Goal: Transaction & Acquisition: Purchase product/service

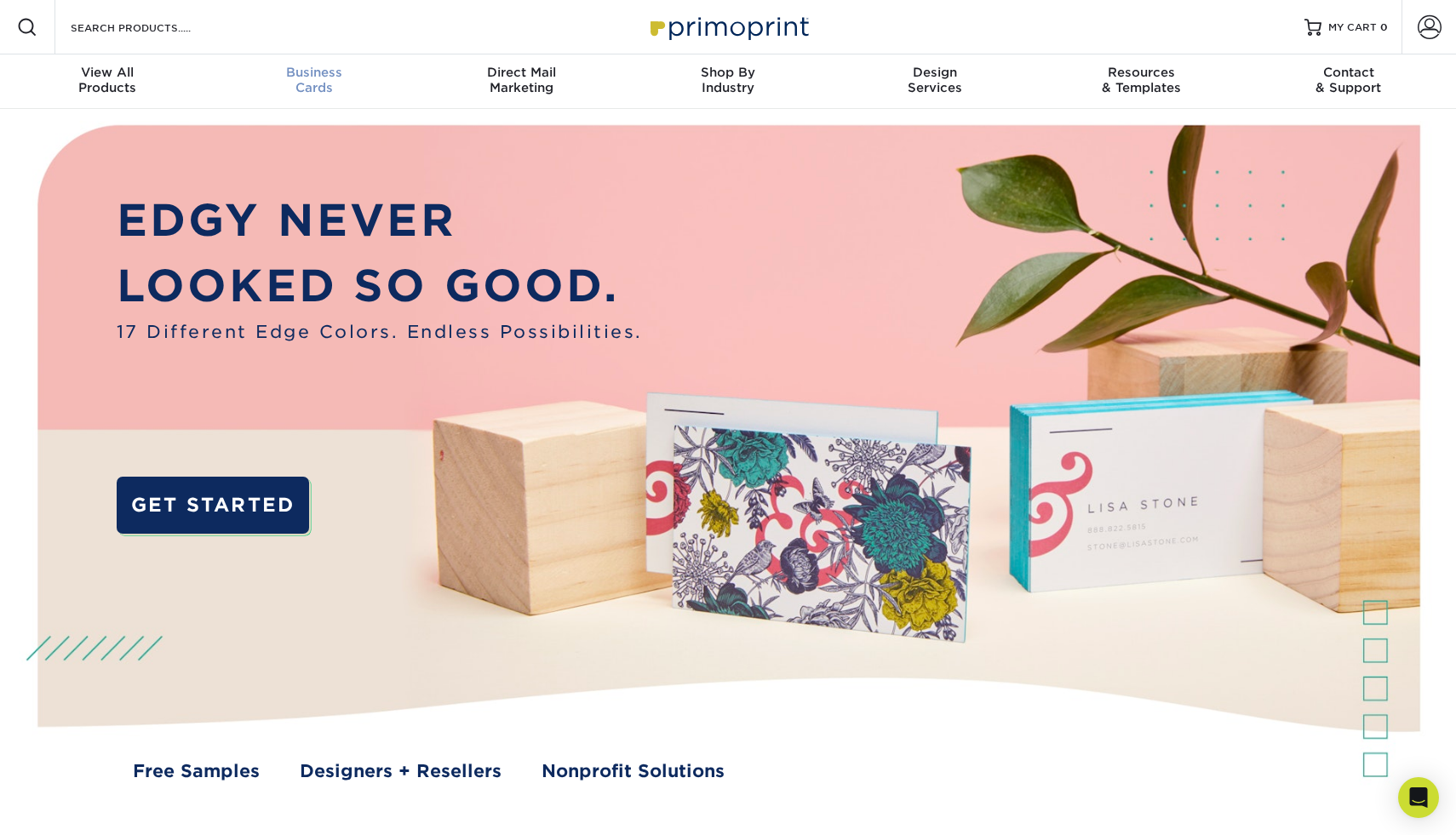
click at [323, 72] on span "Business" at bounding box center [314, 71] width 207 height 15
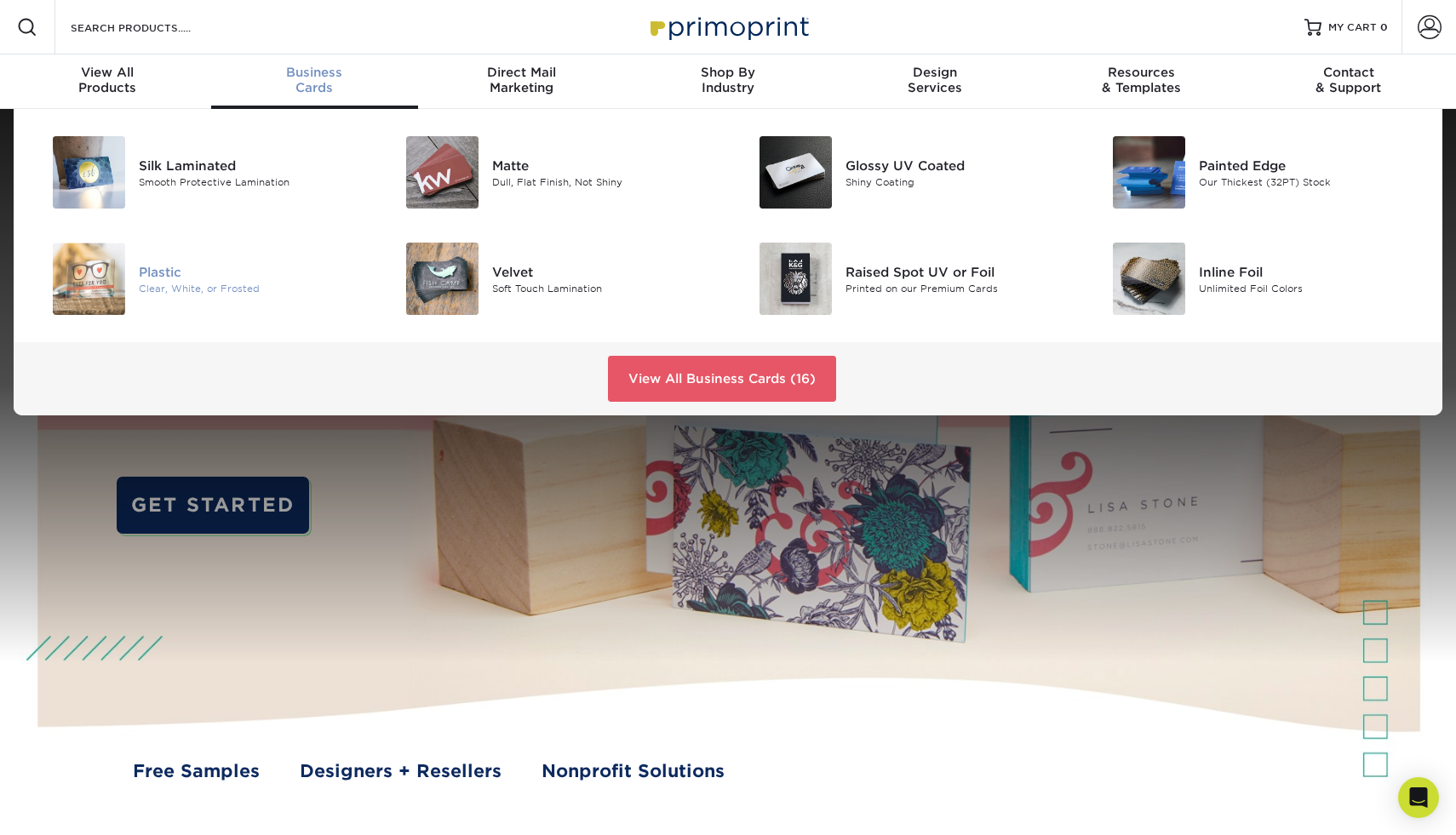
click at [190, 269] on div "Plastic" at bounding box center [249, 271] width 223 height 19
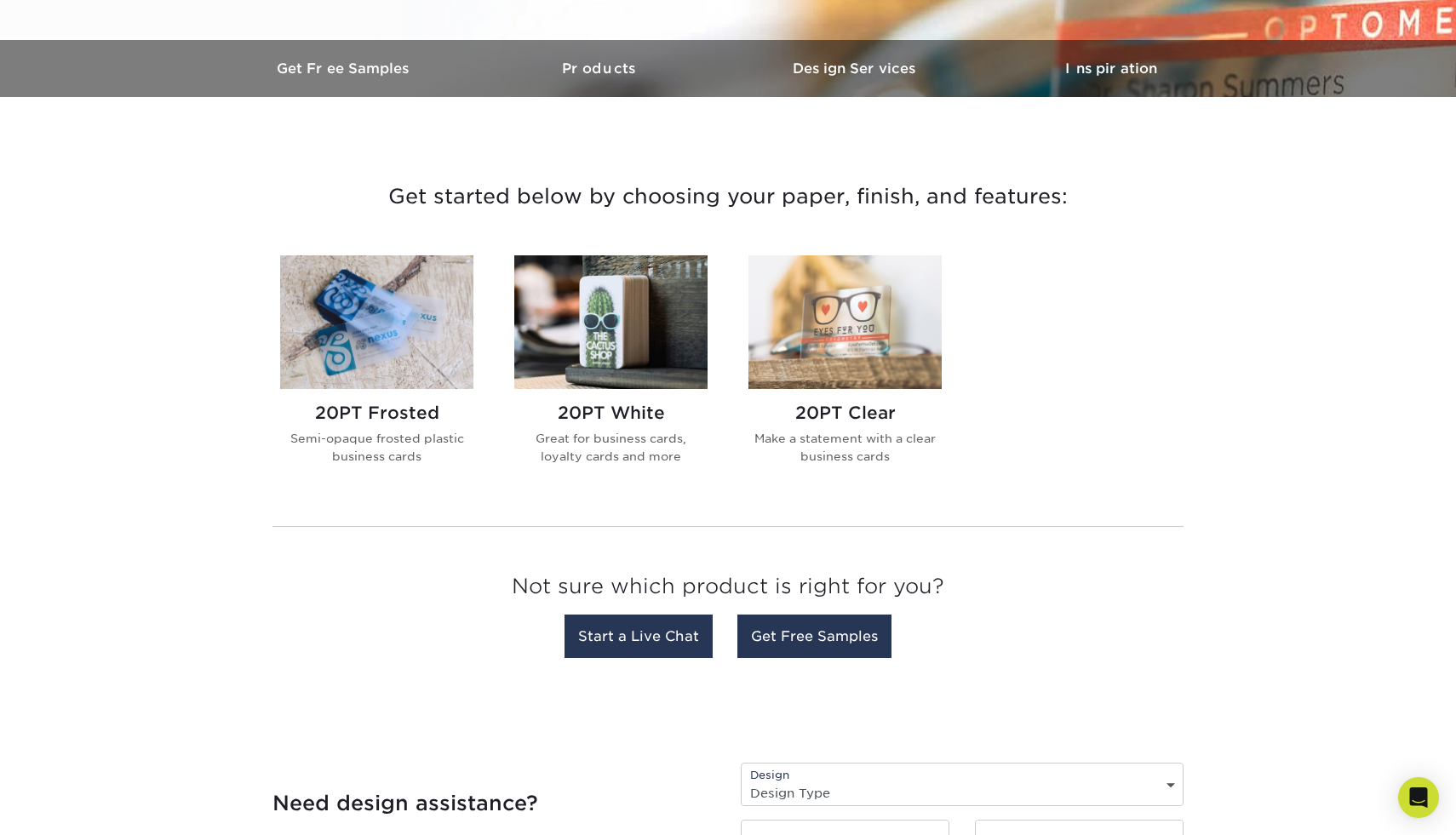
scroll to position [504, 0]
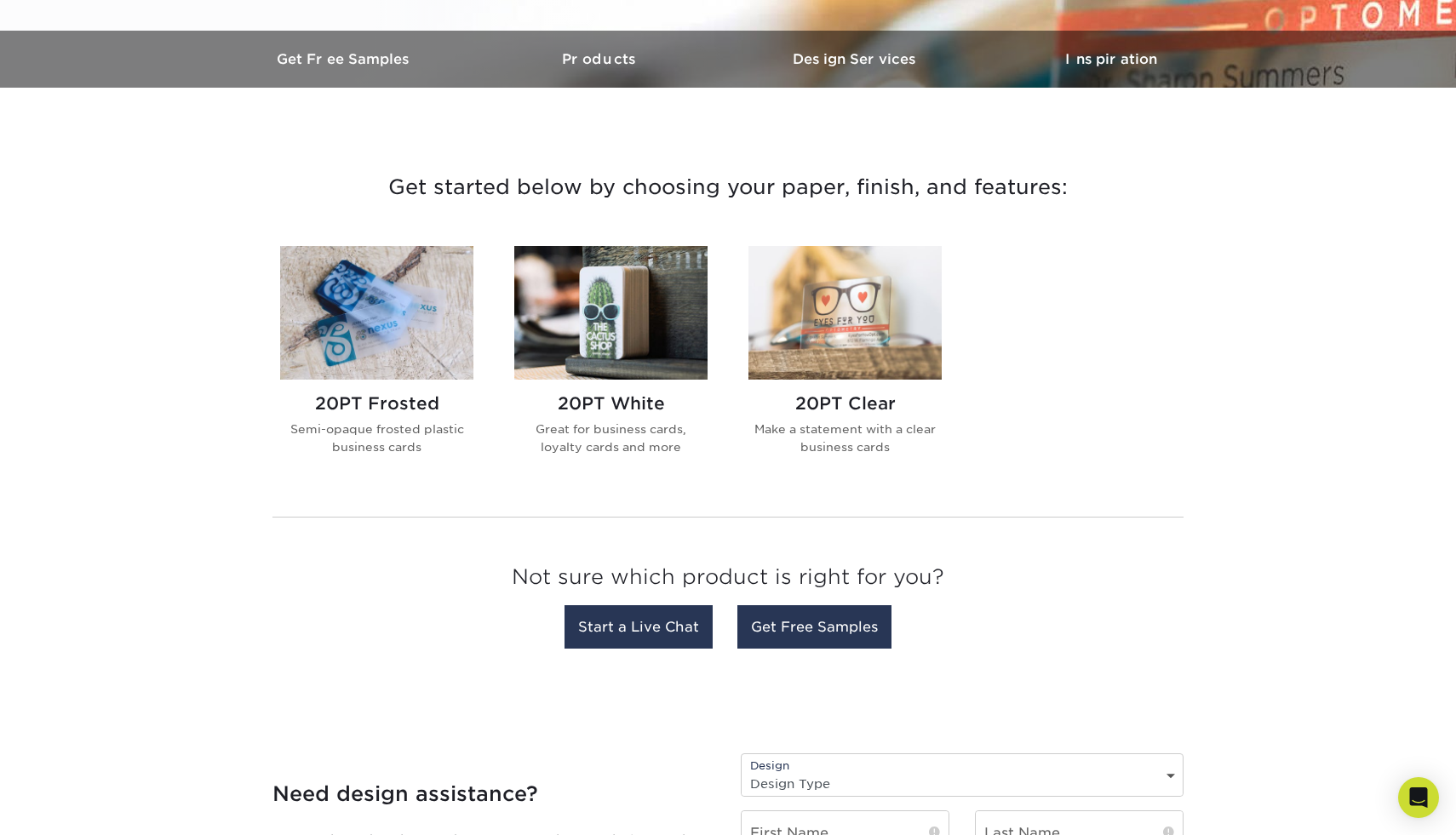
click at [658, 322] on img at bounding box center [611, 313] width 193 height 134
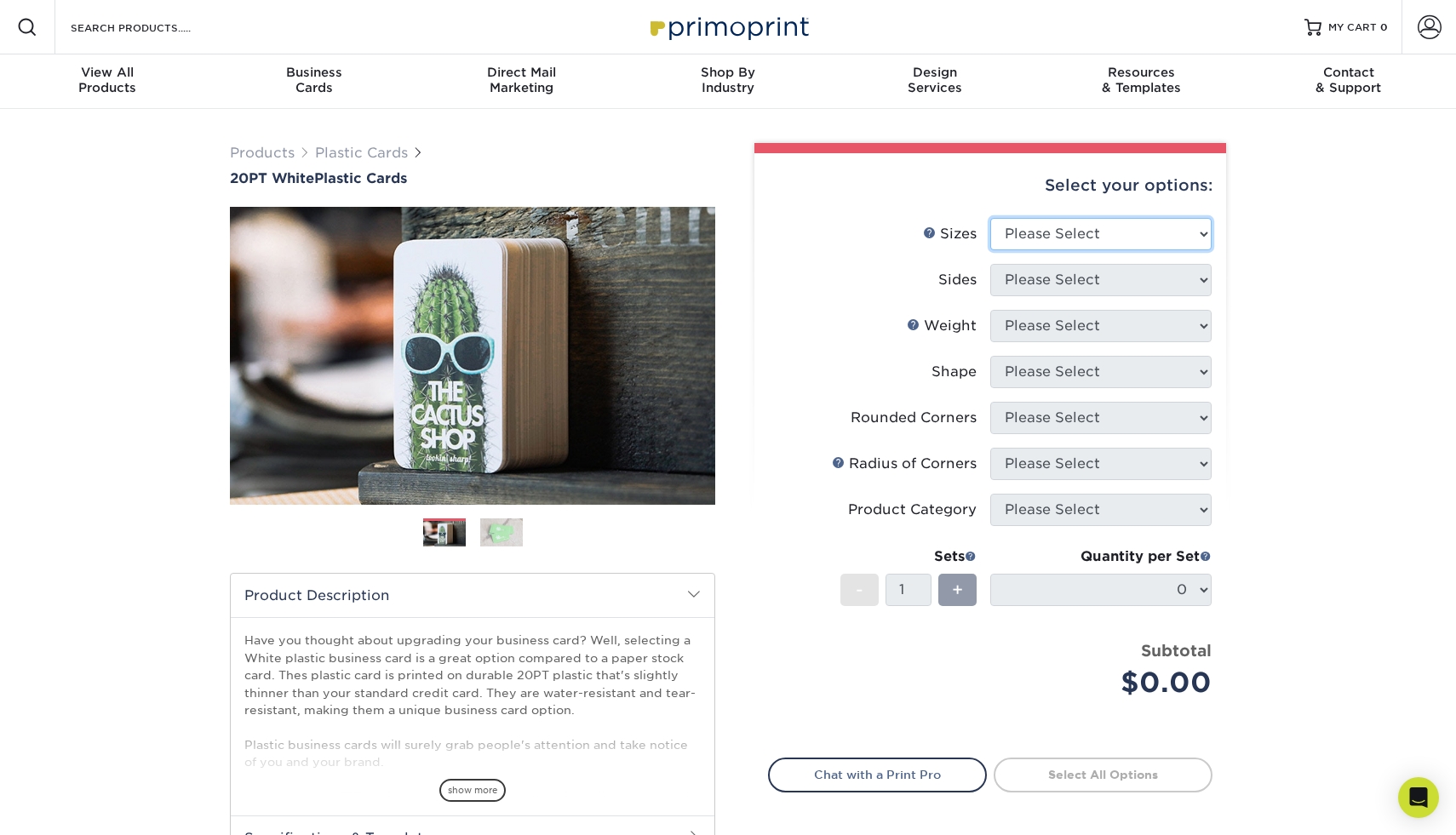
click at [1141, 226] on select "Please Select 2" x 3.5" 2" x 8" 2.12" x 3.375" 2.5" x 2.5" 4.25" x 6"" at bounding box center [1102, 233] width 222 height 33
select select "2.12x3.38"
click at [1111, 288] on select "Please Select Print Both Sides Print Front Only" at bounding box center [1102, 280] width 222 height 33
select select "13abbda7-1d64-4f25-8bb2-c179b224825d"
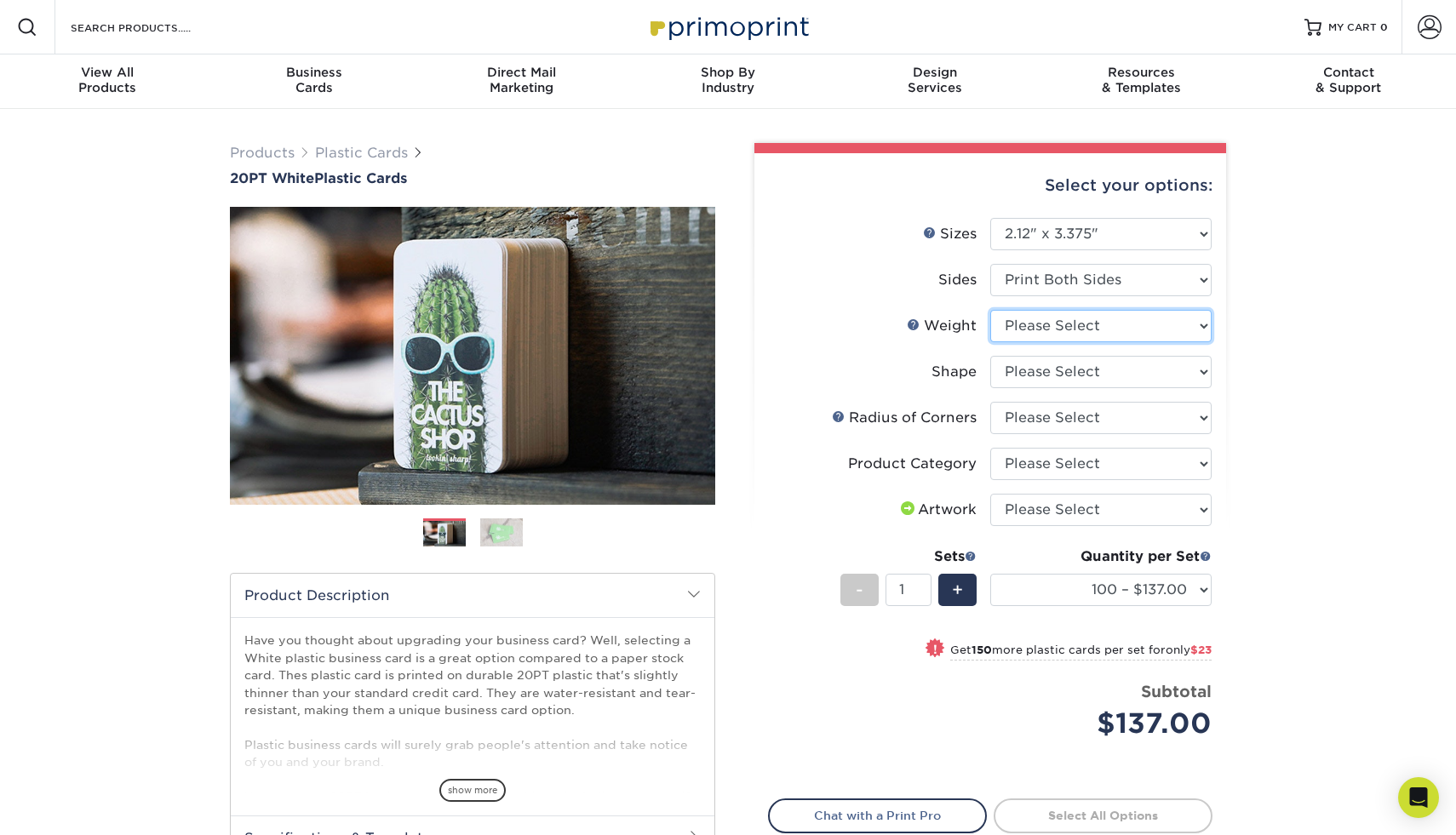
click at [1112, 327] on select "Please Select 20PT White Plastic" at bounding box center [1102, 325] width 222 height 33
select select "20PT White Plastic"
select select "-1"
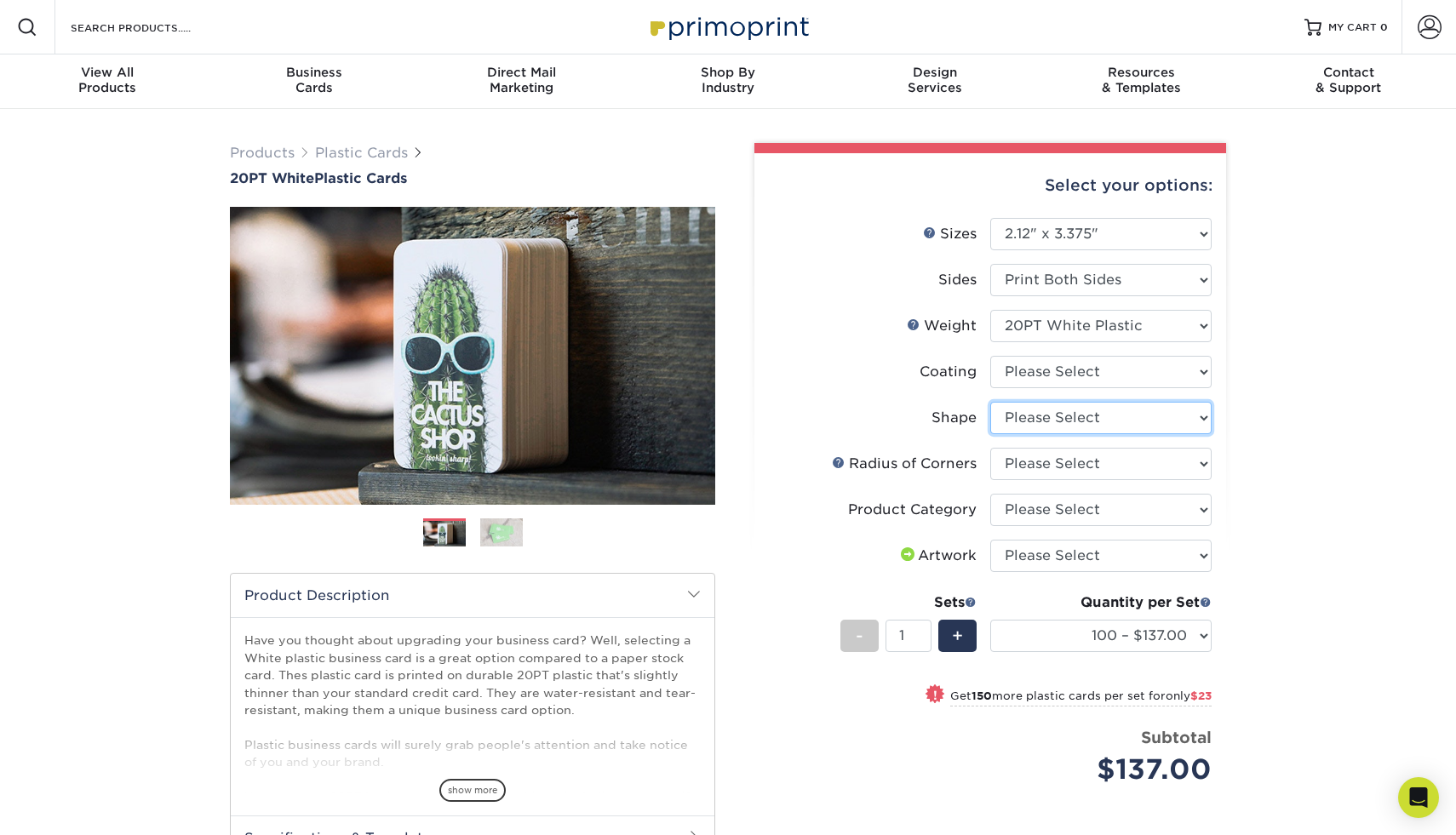
click at [1099, 412] on select "Please Select Standard" at bounding box center [1102, 418] width 222 height 33
select select "standard"
select select
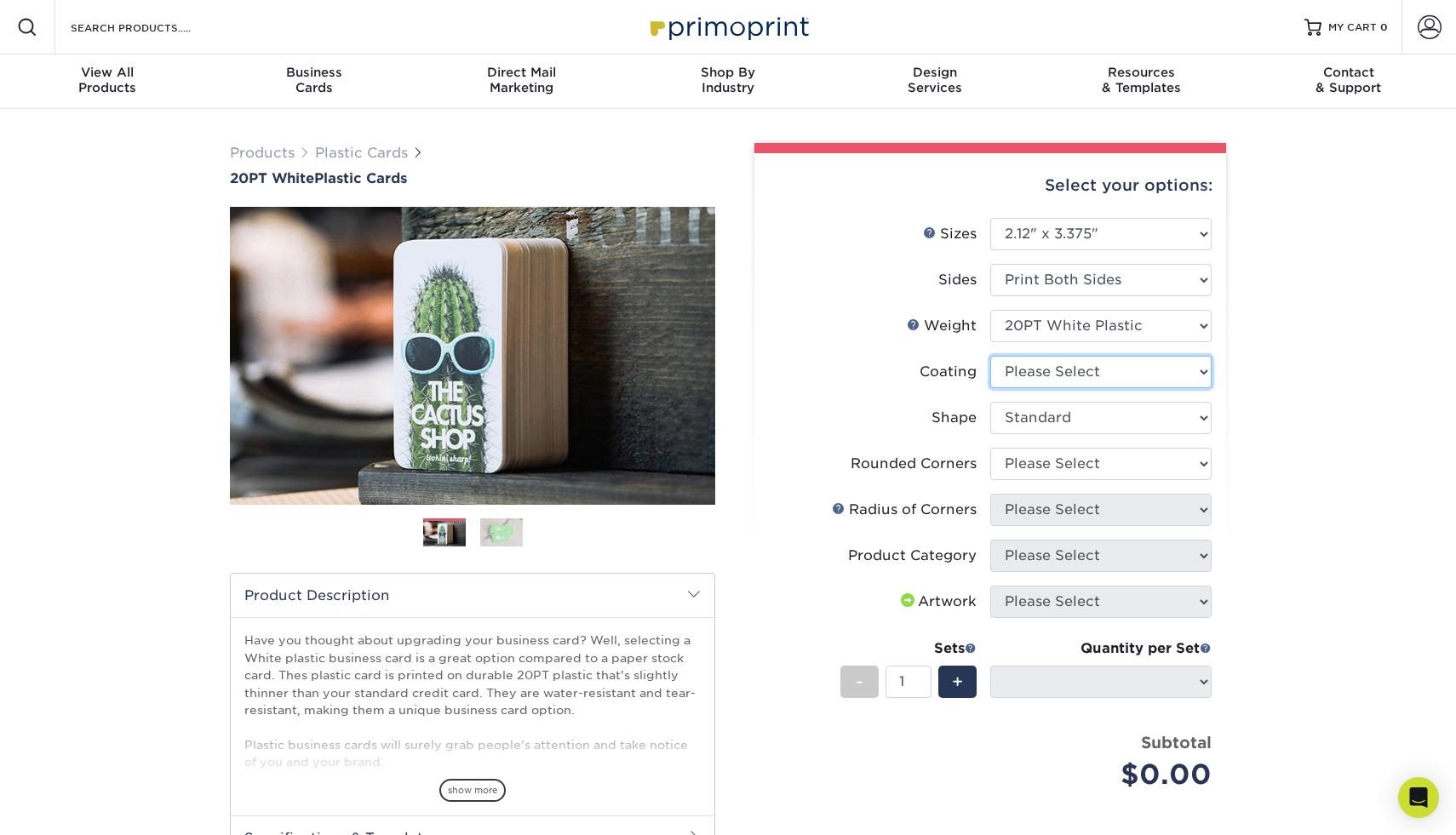
click at [1104, 374] on select at bounding box center [1102, 372] width 222 height 33
select select "3e7618de-abca-4bda-9f97-8b9129e913d8"
select select "-1"
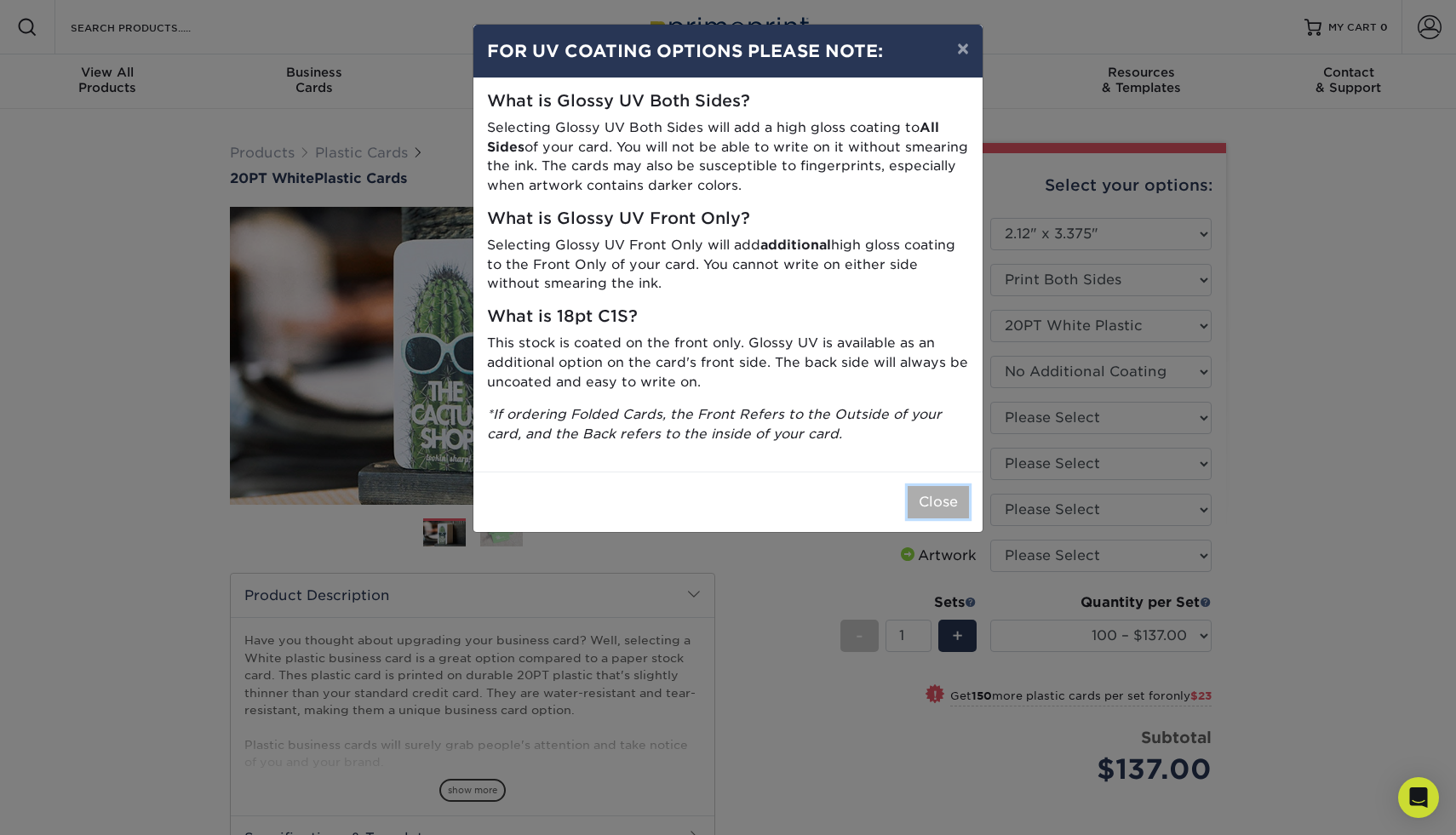
click at [948, 498] on button "Close" at bounding box center [938, 502] width 61 height 33
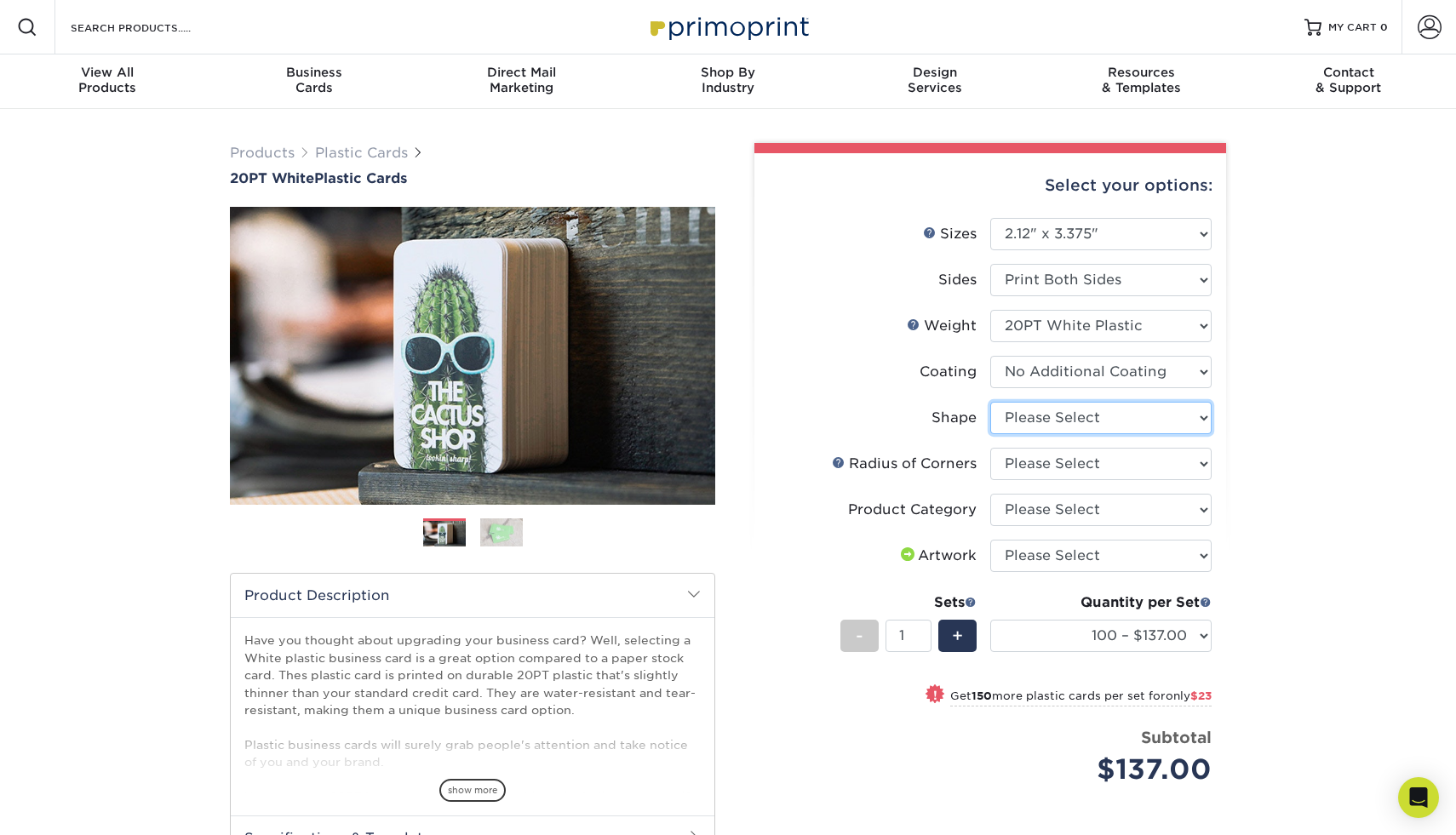
click at [1089, 421] on select "Please Select Standard" at bounding box center [1102, 418] width 222 height 33
select select "standard"
select select "-1"
click at [1089, 460] on select "Please Select Rounded 1/8" Rounded 1/4"" at bounding box center [1102, 464] width 222 height 33
select select "479fbfe7-6a0c-4895-8c9a-81739b7486c9"
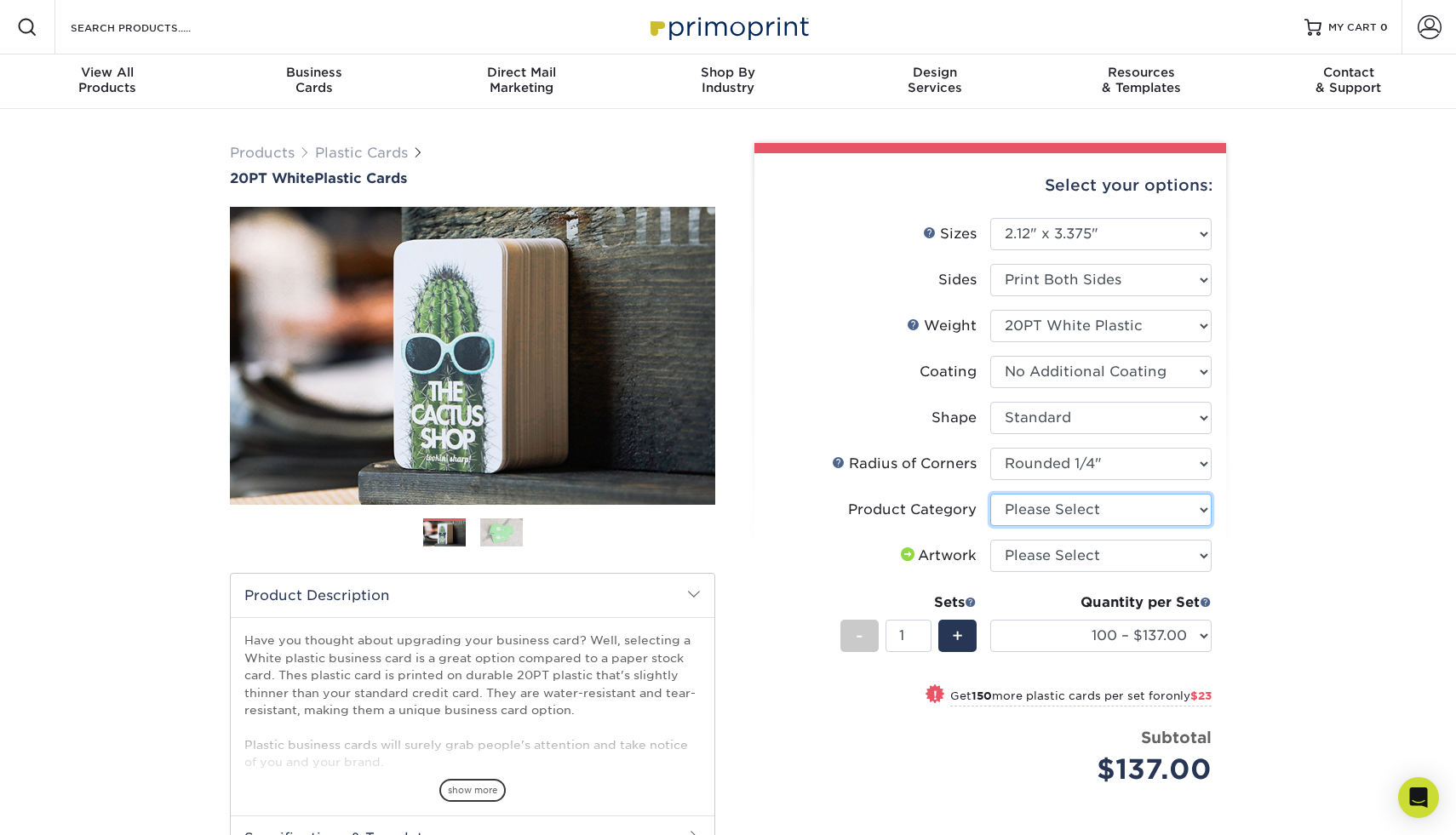
click at [1088, 509] on select "Please Select Business Cards" at bounding box center [1102, 510] width 222 height 33
select select "3b5148f1-0588-4f88-a218-97bcfdce65c1"
click at [1087, 546] on select "Please Select I will upload files I need a design - $100" at bounding box center [1102, 555] width 222 height 33
select select "upload"
click at [1191, 634] on select "100 – $137.00 250 – $160.00 500 – $195.00 1000 – $226.00 2500 – $540.00 5000 – …" at bounding box center [1102, 635] width 222 height 33
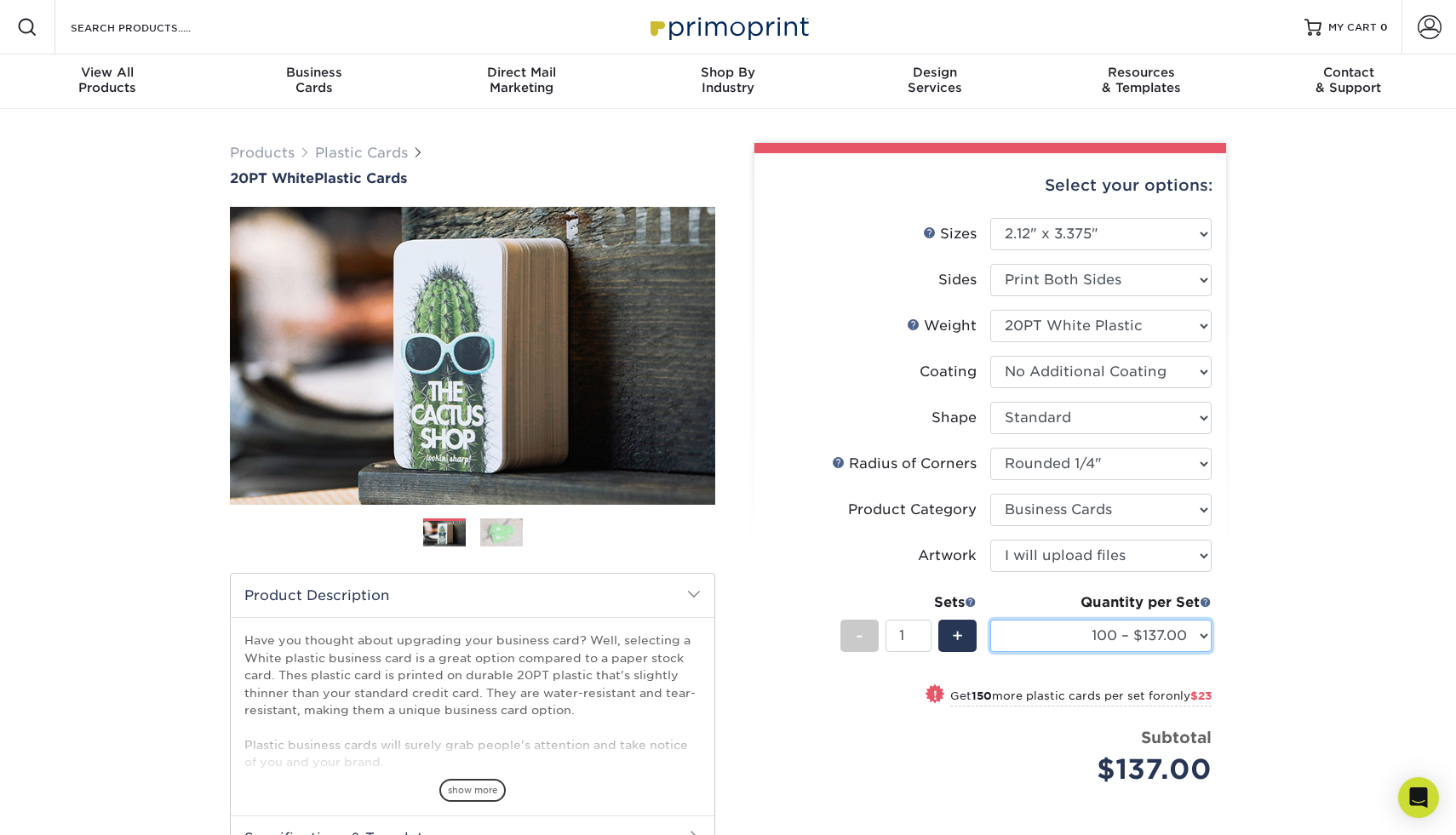
select select "1000 – $226.00"
click at [1201, 639] on select "100 – $137.00 250 – $160.00 500 – $195.00 1000 – $226.00 2500 – $540.00 5000 – …" at bounding box center [1102, 635] width 222 height 33
click at [492, 537] on img at bounding box center [501, 532] width 43 height 30
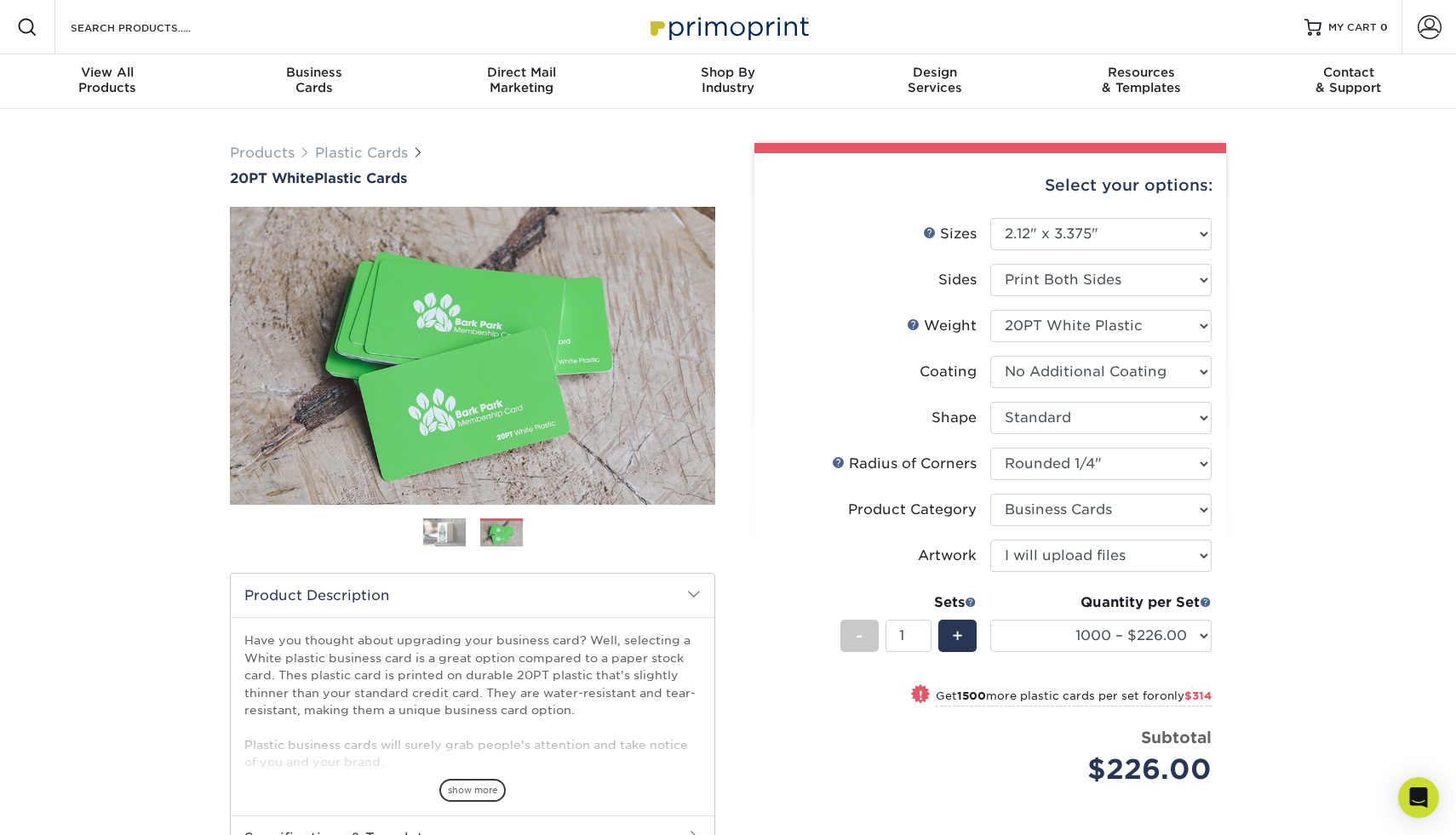
click at [450, 533] on img at bounding box center [444, 532] width 43 height 30
